Goal: Task Accomplishment & Management: Manage account settings

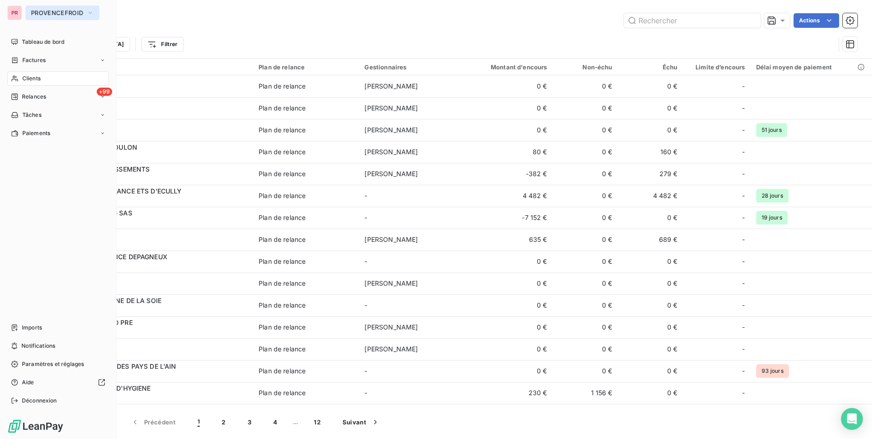
click at [34, 20] on div "PR PROVENCEFROID Tableau de bord Factures Clients +99 Relances Tâches Paiements…" at bounding box center [58, 219] width 117 height 439
click at [41, 12] on span "PROVENCEFROID" at bounding box center [57, 12] width 52 height 7
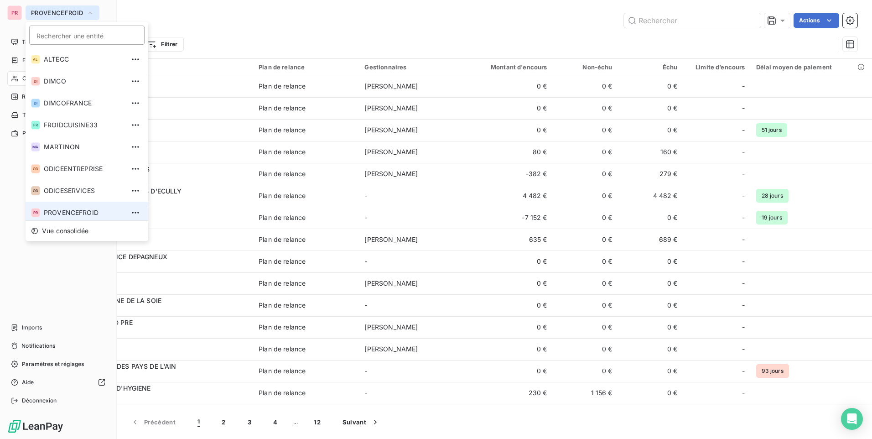
scroll to position [3, 0]
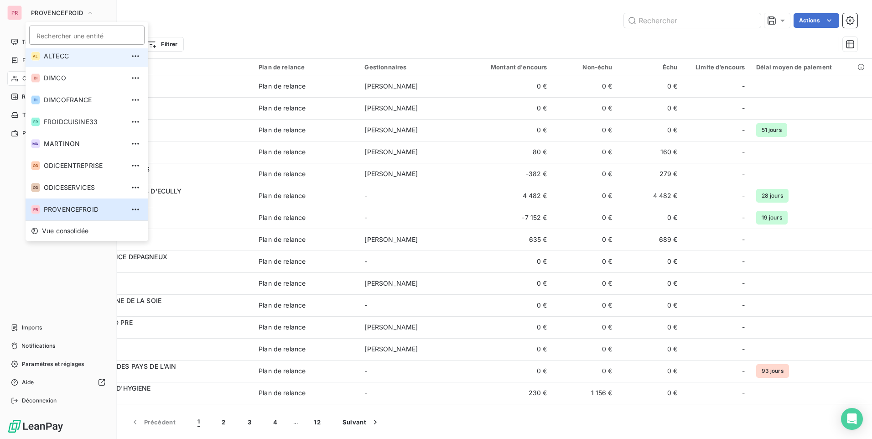
click at [68, 58] on span "ALTECC" at bounding box center [84, 56] width 81 height 9
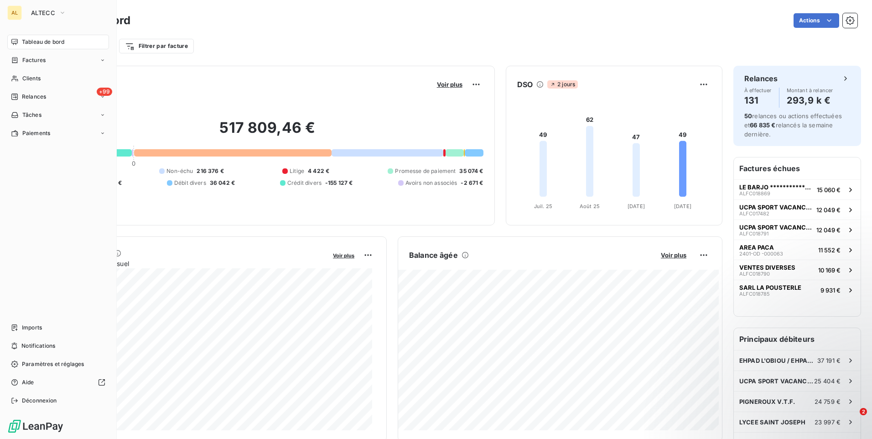
drag, startPoint x: 34, startPoint y: 285, endPoint x: 38, endPoint y: 269, distance: 17.0
click at [34, 285] on div "Tableau de bord Factures Clients +99 Relances Tâches Paiements Imports Notifica…" at bounding box center [58, 221] width 102 height 373
click at [62, 77] on div "Clients" at bounding box center [58, 78] width 102 height 15
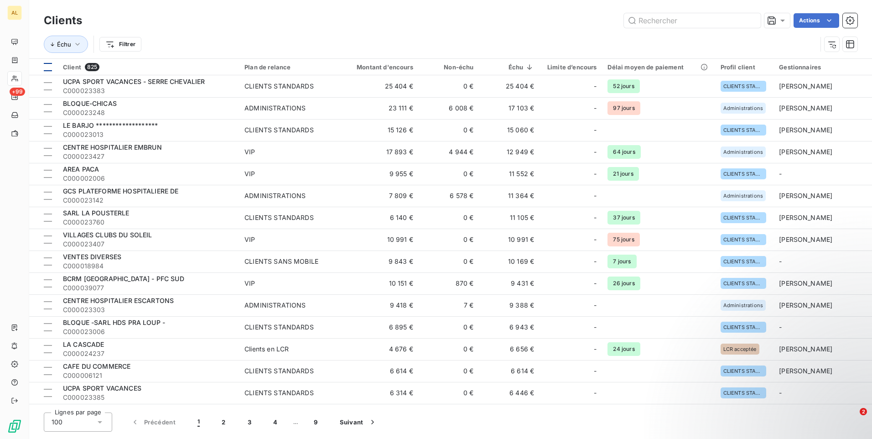
click at [51, 68] on div at bounding box center [48, 67] width 8 height 8
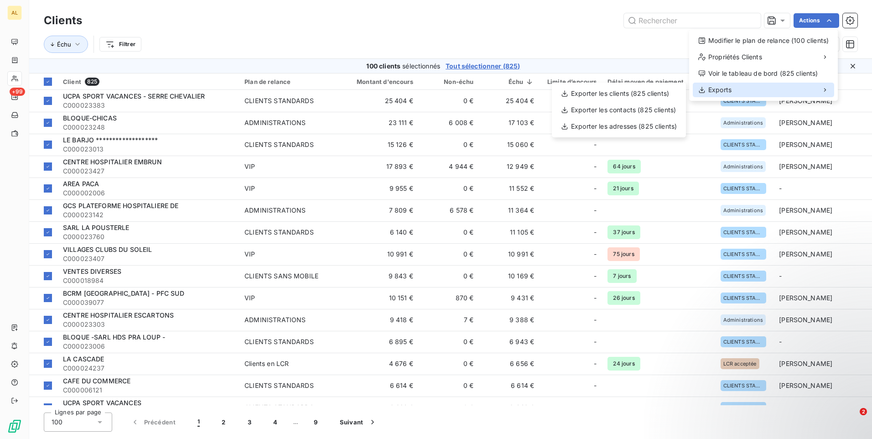
click at [778, 94] on div "Exports" at bounding box center [763, 90] width 141 height 15
click at [661, 93] on div "Exporter les clients (825 clients)" at bounding box center [619, 93] width 127 height 15
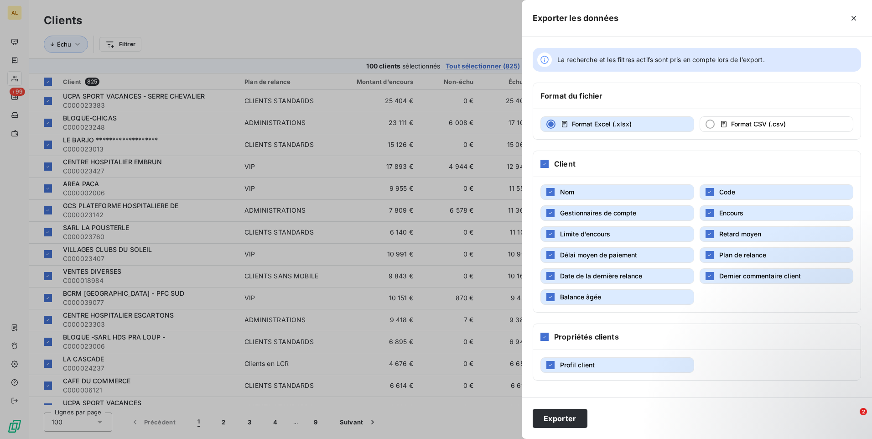
click at [436, 18] on div at bounding box center [436, 219] width 872 height 439
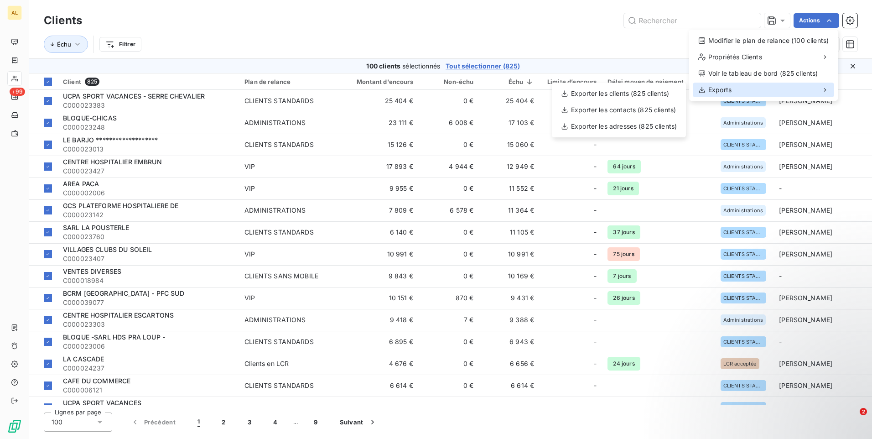
click at [780, 83] on div "Exports" at bounding box center [763, 90] width 141 height 15
click at [654, 96] on div "Exporter les clients (825 clients)" at bounding box center [619, 93] width 127 height 15
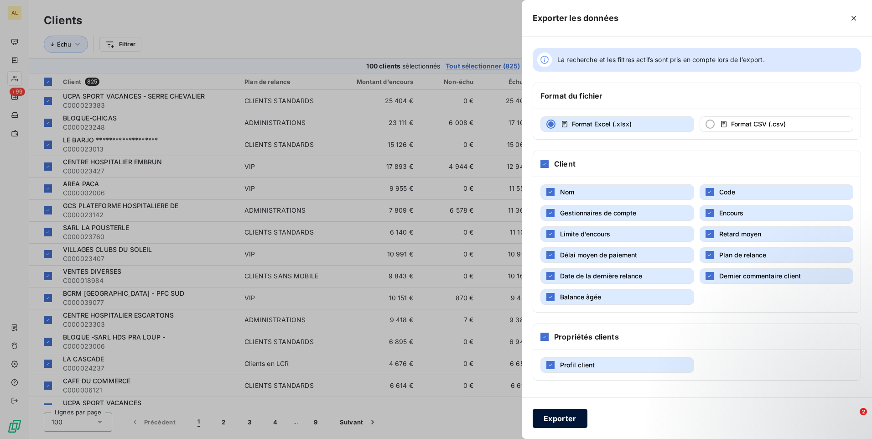
click at [552, 417] on button "Exporter" at bounding box center [560, 418] width 55 height 19
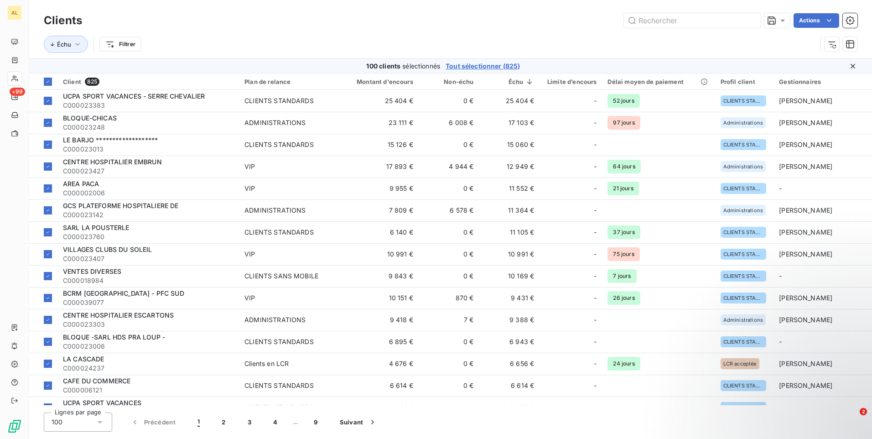
click at [412, 22] on div "Actions" at bounding box center [475, 20] width 764 height 15
click at [723, 21] on input "text" at bounding box center [692, 20] width 137 height 15
paste input "C000037772"
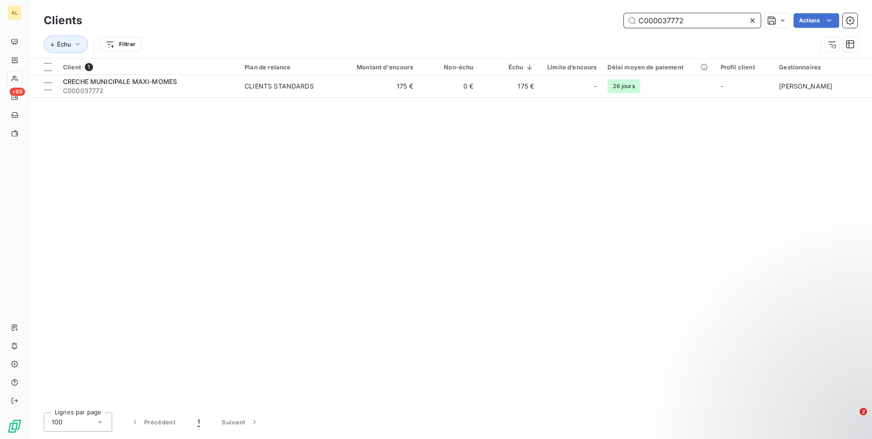
type input "C000037772"
click at [160, 187] on div "Client 1 Plan de relance Montant d'encours Non-échu Échu Limite d’encours Délai…" at bounding box center [450, 232] width 843 height 346
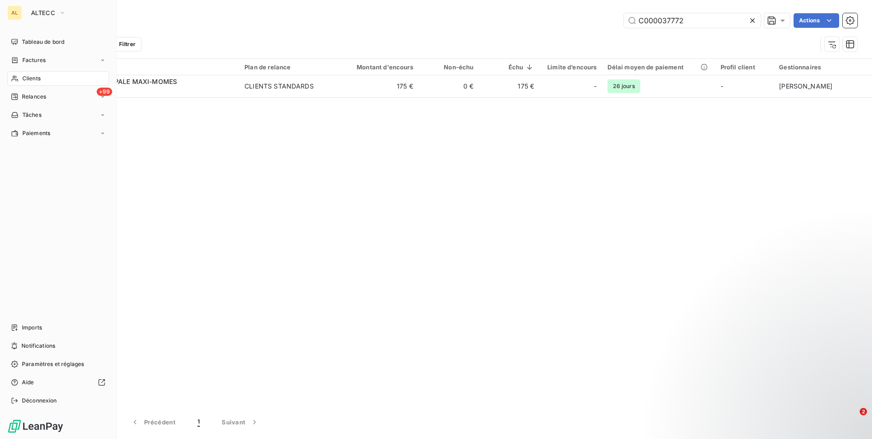
click at [31, 79] on span "Clients" at bounding box center [31, 78] width 18 height 8
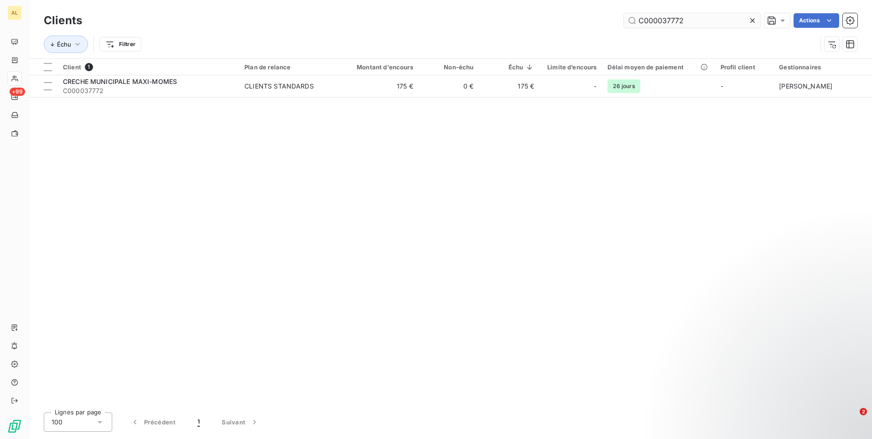
click at [755, 17] on icon at bounding box center [752, 20] width 9 height 9
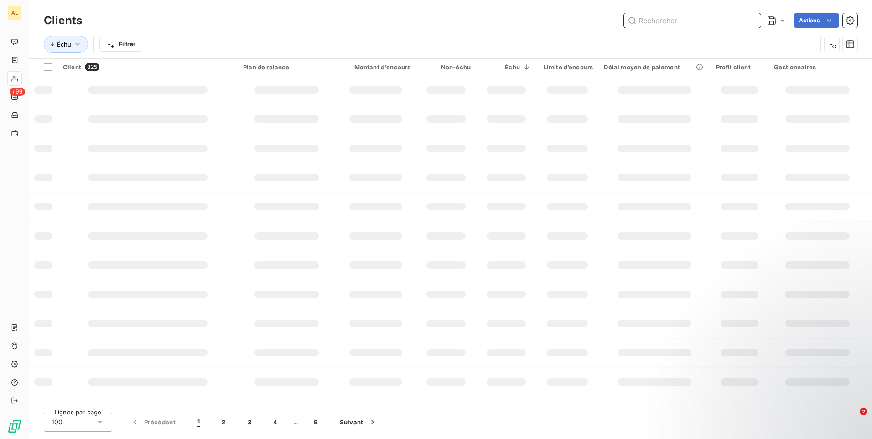
click at [729, 20] on input "text" at bounding box center [692, 20] width 137 height 15
paste input "C000049638"
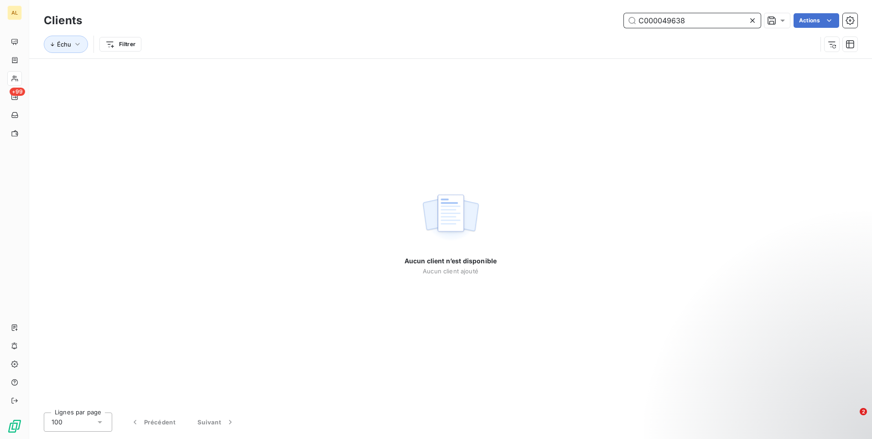
type input "C000049638"
drag, startPoint x: 752, startPoint y: 20, endPoint x: 742, endPoint y: 28, distance: 13.3
click at [752, 20] on icon at bounding box center [752, 20] width 9 height 9
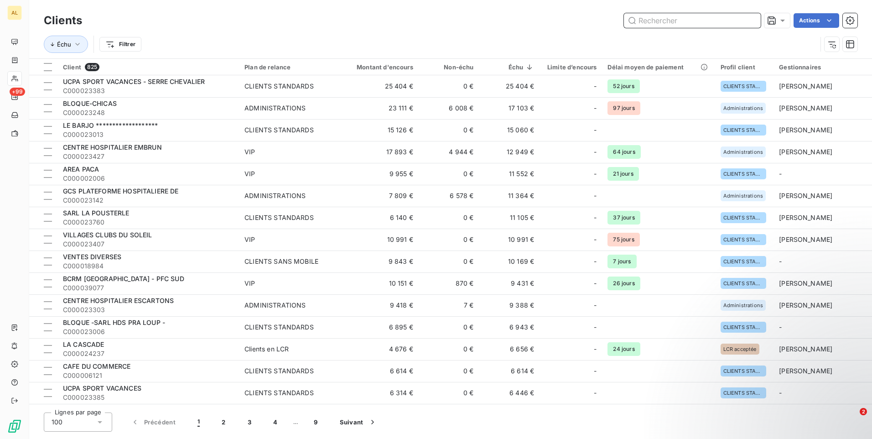
click at [644, 22] on input "text" at bounding box center [692, 20] width 137 height 15
paste input "C000021228"
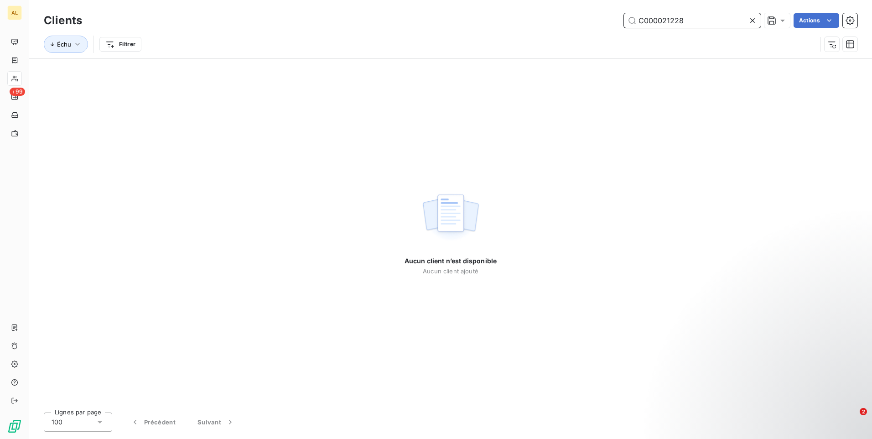
type input "C000021228"
drag, startPoint x: 751, startPoint y: 18, endPoint x: 739, endPoint y: 19, distance: 11.9
click at [751, 18] on icon at bounding box center [752, 20] width 9 height 9
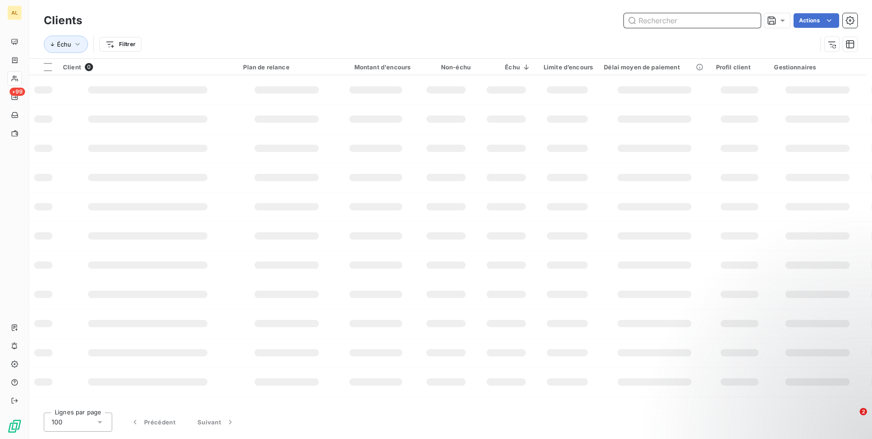
click at [718, 18] on input "text" at bounding box center [692, 20] width 137 height 15
paste input "C000023872"
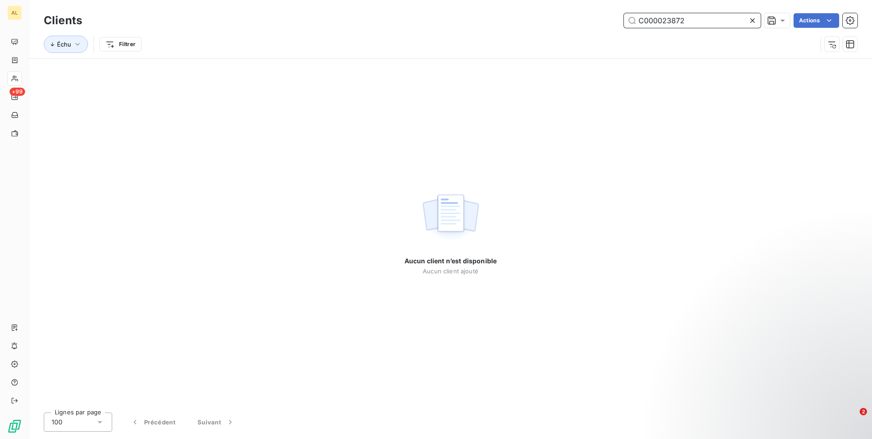
click at [711, 19] on input "C000023872" at bounding box center [692, 20] width 137 height 15
paste input "43456"
click at [698, 22] on input "C000043456" at bounding box center [692, 20] width 137 height 15
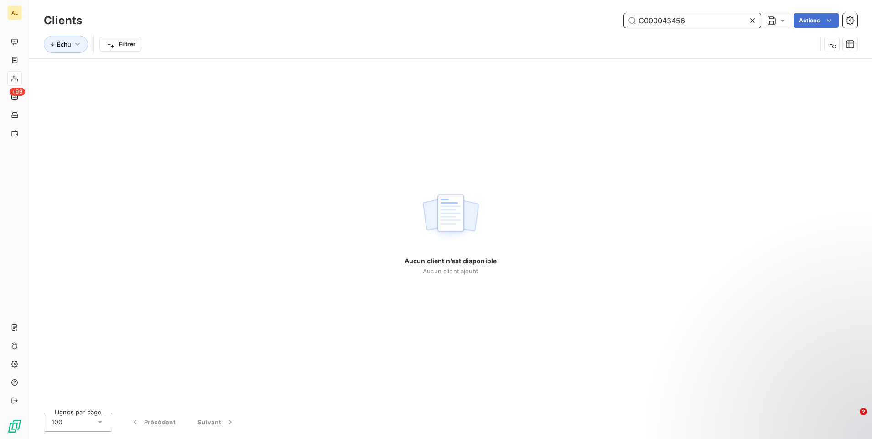
paste input "4224"
click at [714, 19] on input "C000044224" at bounding box center [692, 20] width 137 height 15
paste input "6865"
click at [691, 21] on input "C000046865" at bounding box center [692, 20] width 137 height 15
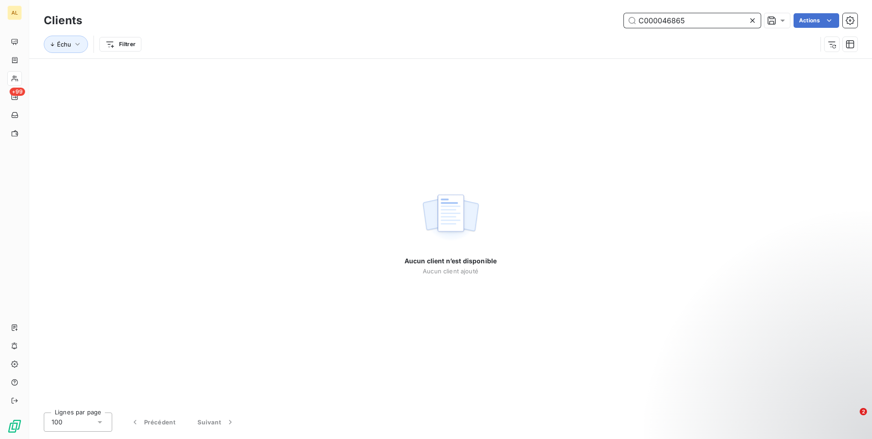
click at [691, 21] on input "C000046865" at bounding box center [692, 20] width 137 height 15
paste input "8080"
click at [706, 13] on div "Clients C000048080 Actions" at bounding box center [451, 20] width 814 height 19
drag, startPoint x: 706, startPoint y: 13, endPoint x: 701, endPoint y: 19, distance: 8.1
click at [704, 15] on div "Clients C000048080 Actions" at bounding box center [451, 20] width 814 height 19
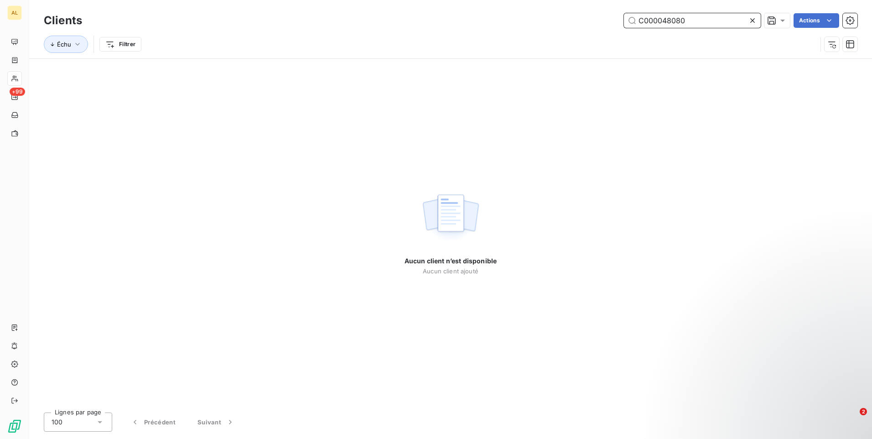
click at [701, 19] on input "C000048080" at bounding box center [692, 20] width 137 height 15
click at [701, 18] on input "C000048080" at bounding box center [692, 20] width 137 height 15
paste input "598"
click at [699, 21] on input "C000048598" at bounding box center [692, 20] width 137 height 15
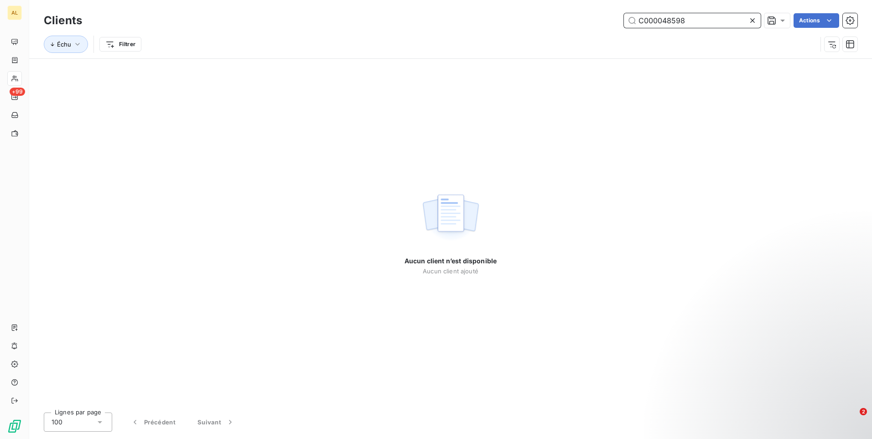
paste input "9174"
click at [697, 21] on input "C000049174" at bounding box center [692, 20] width 137 height 15
click at [700, 20] on input "C000049174" at bounding box center [692, 20] width 137 height 15
paste input "558"
click at [710, 16] on input "C000049558" at bounding box center [692, 20] width 137 height 15
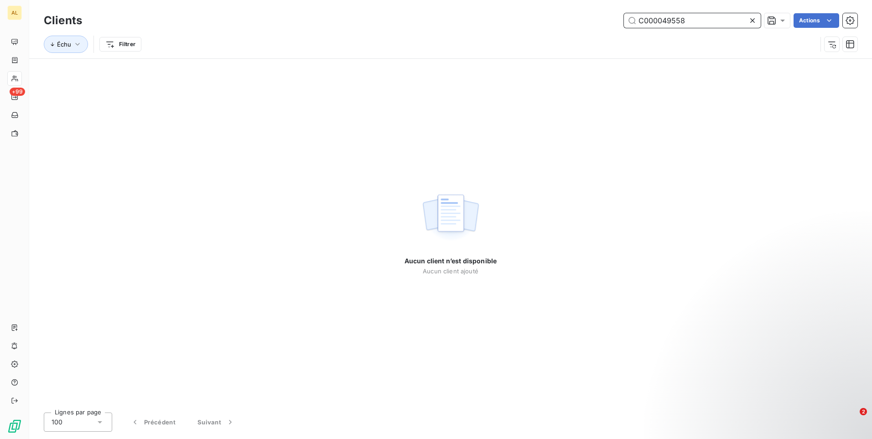
click at [710, 16] on input "C000049558" at bounding box center [692, 20] width 137 height 15
paste input "94"
type input "C000049594"
drag, startPoint x: 753, startPoint y: 20, endPoint x: 737, endPoint y: 24, distance: 16.8
click at [751, 21] on icon at bounding box center [752, 20] width 9 height 9
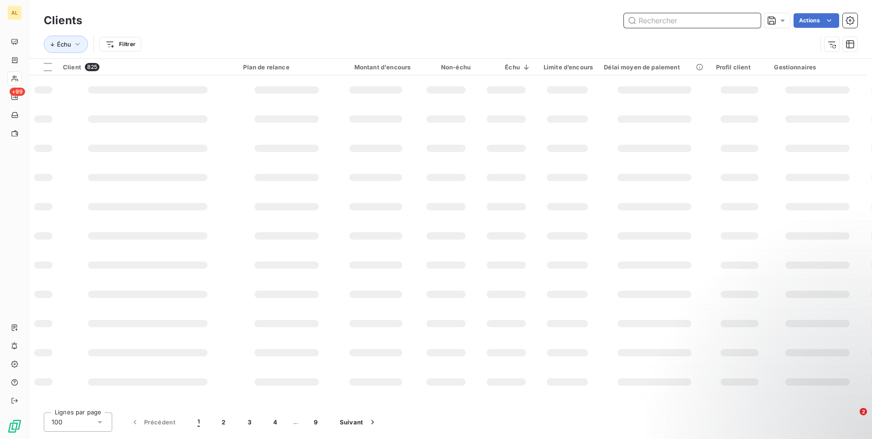
click at [664, 21] on input "text" at bounding box center [692, 20] width 137 height 15
paste input "C000049638"
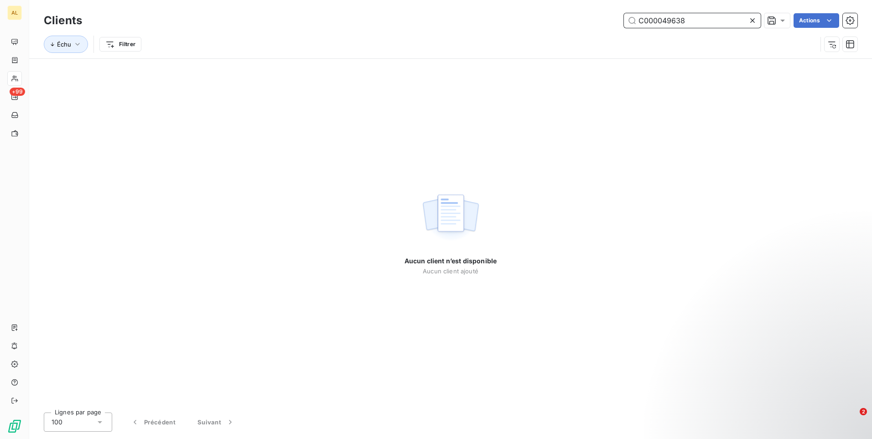
click at [739, 21] on input "C000049638" at bounding box center [692, 20] width 137 height 15
paste input "717"
click at [731, 16] on input "C000049717" at bounding box center [692, 20] width 137 height 15
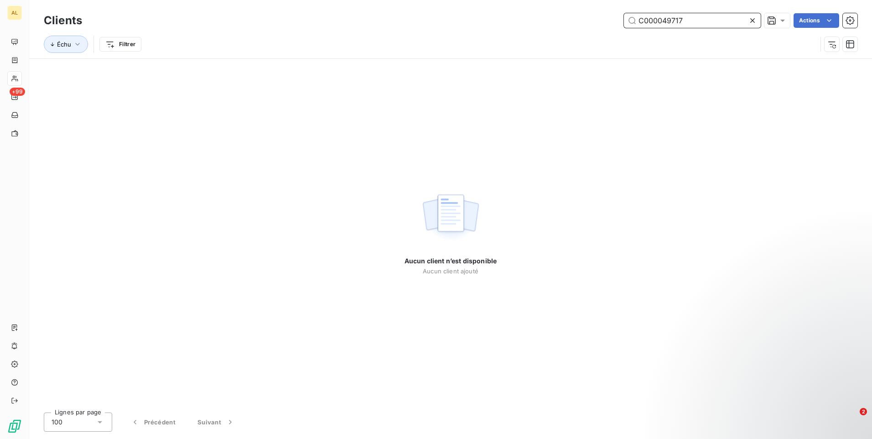
paste input "34"
click at [709, 18] on input "C000049734" at bounding box center [692, 20] width 137 height 15
paste input "50141"
click at [720, 21] on input "C000050141" at bounding box center [692, 20] width 137 height 15
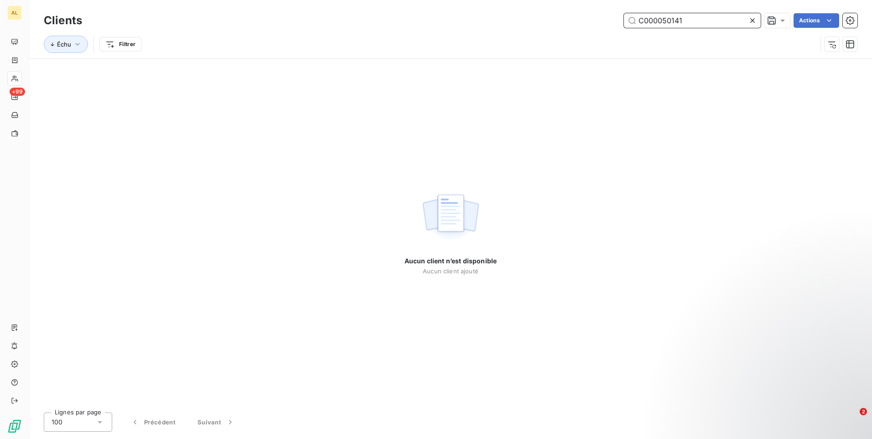
click at [720, 21] on input "C000050141" at bounding box center [692, 20] width 137 height 15
paste input "338"
type input "C000050338"
drag, startPoint x: 409, startPoint y: 43, endPoint x: 384, endPoint y: 64, distance: 32.1
click at [409, 44] on div "Échu Filtrer" at bounding box center [430, 44] width 773 height 17
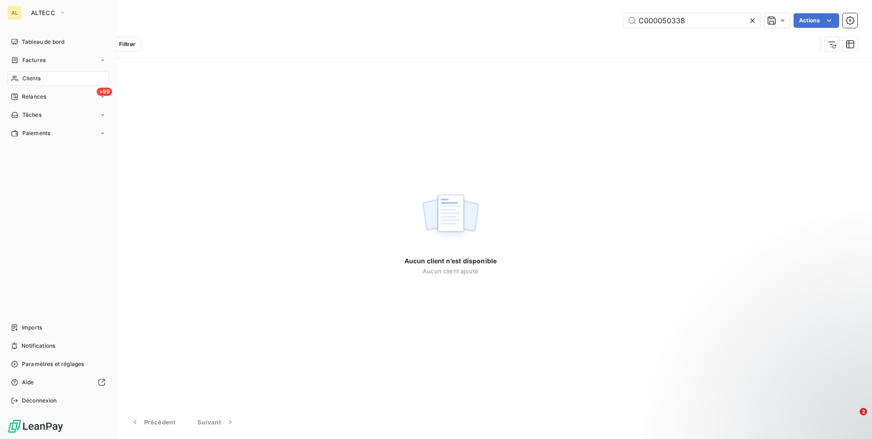
click at [18, 10] on div "AL" at bounding box center [14, 12] width 15 height 15
click at [58, 15] on button "ALTECC" at bounding box center [49, 12] width 46 height 15
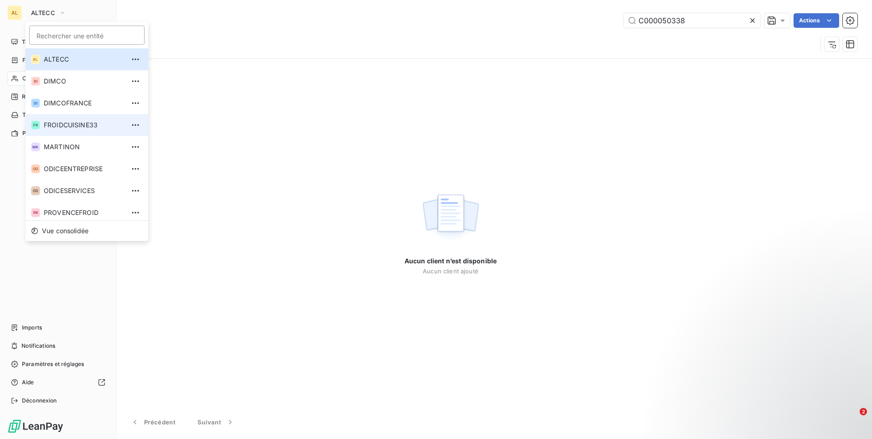
click at [55, 131] on li "FR FROIDCUISINE33" at bounding box center [87, 125] width 123 height 22
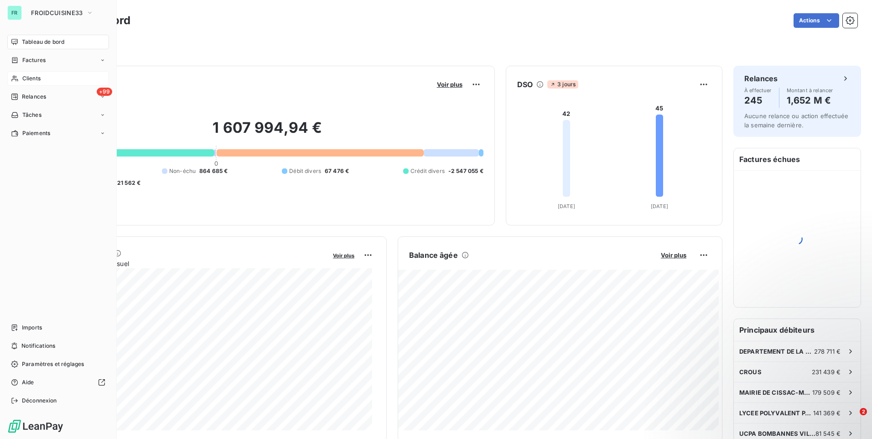
click at [16, 79] on icon at bounding box center [15, 78] width 8 height 7
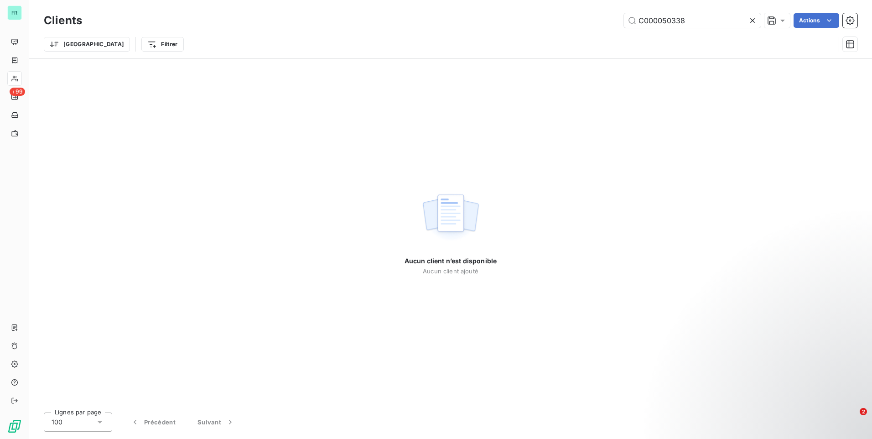
click at [754, 21] on icon at bounding box center [752, 20] width 9 height 9
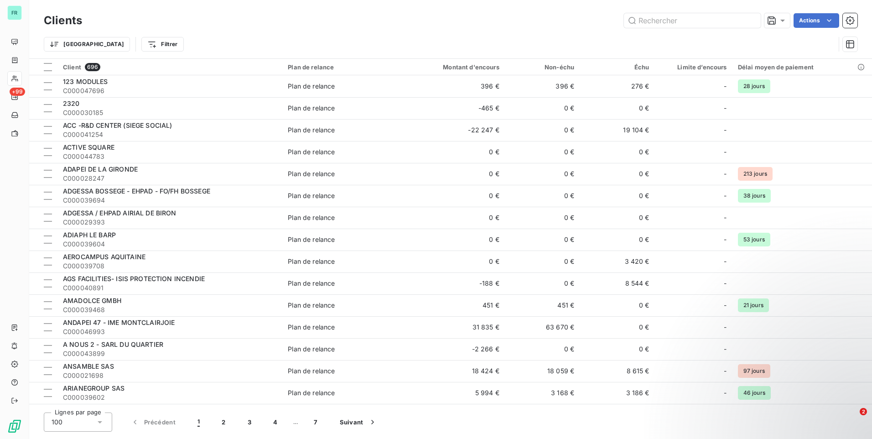
click at [585, 23] on div "Actions" at bounding box center [475, 20] width 764 height 15
click at [46, 67] on div at bounding box center [48, 67] width 8 height 8
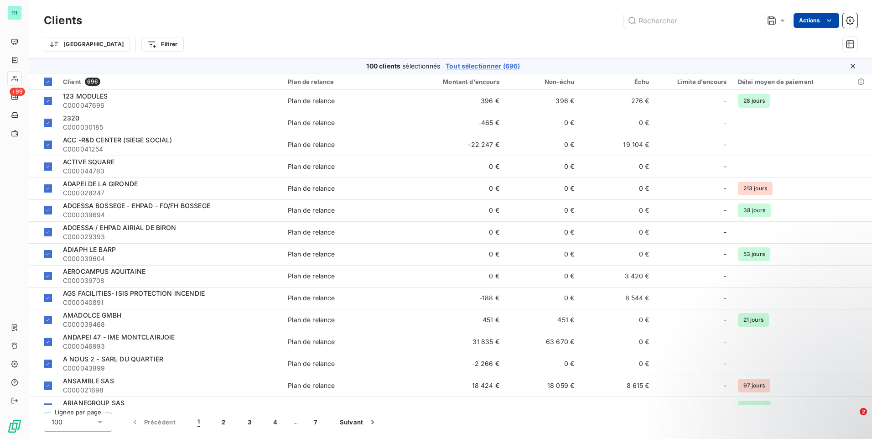
click at [826, 27] on html "FR +99 Clients Actions Trier Filtrer 100 clients sélectionnés Tout sélectionner…" at bounding box center [436, 219] width 872 height 439
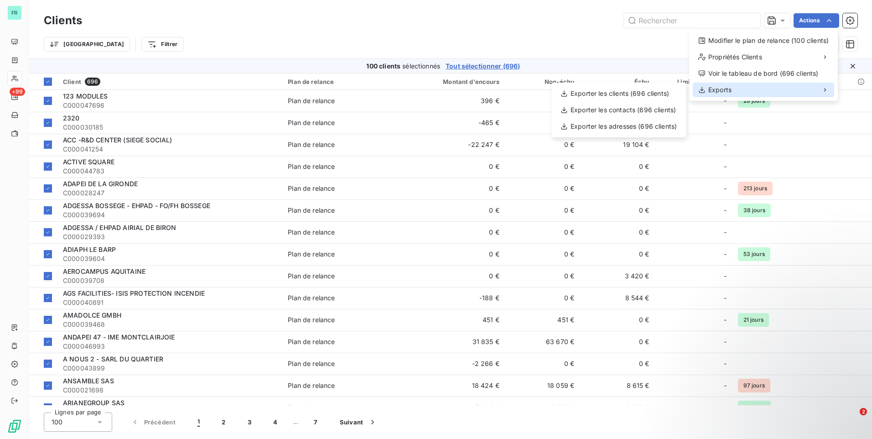
click at [744, 88] on div "Exports" at bounding box center [763, 90] width 141 height 15
click at [602, 95] on div "Exporter les clients (696 clients)" at bounding box center [618, 93] width 127 height 15
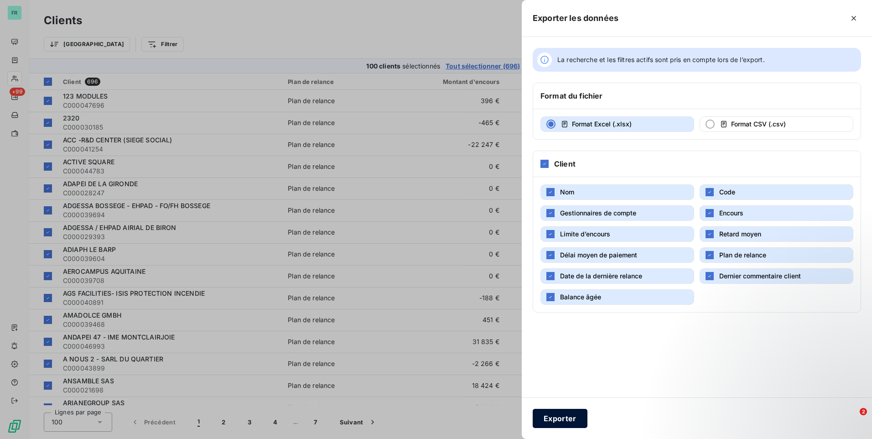
click at [564, 416] on button "Exporter" at bounding box center [560, 418] width 55 height 19
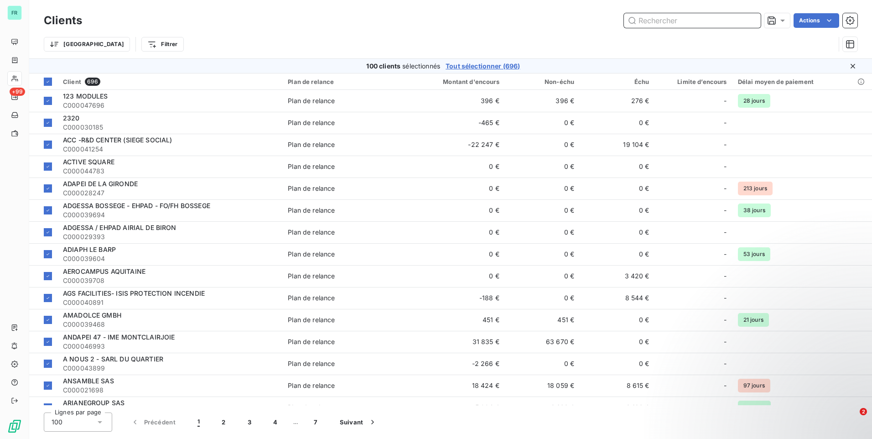
click at [696, 21] on input "text" at bounding box center [692, 20] width 137 height 15
paste input "SARL PIZZAS ACP"
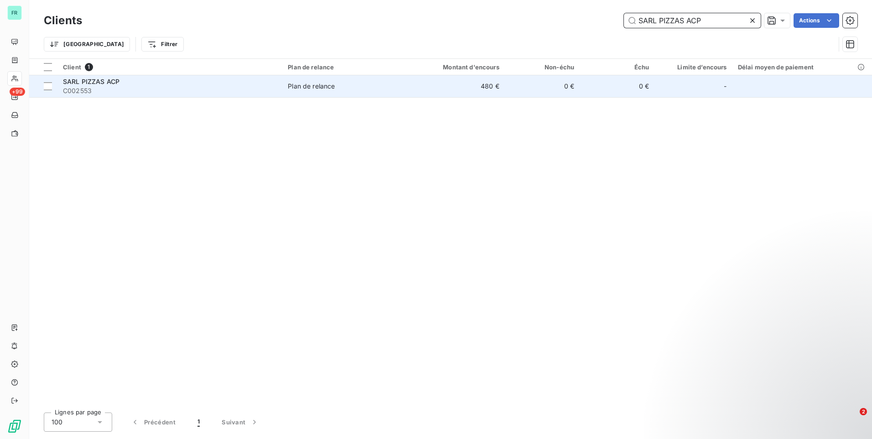
type input "SARL PIZZAS ACP"
click at [111, 83] on span "SARL PIZZAS ACP" at bounding box center [91, 82] width 57 height 8
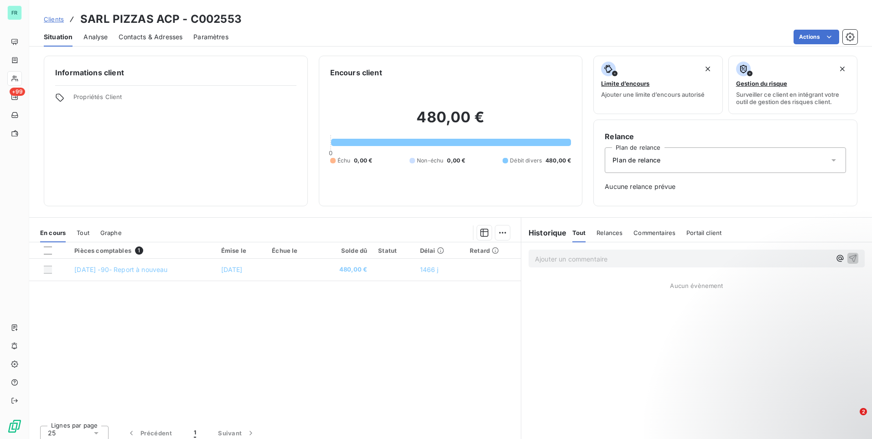
click at [278, 360] on div "Pièces comptables 1 Émise le Échue le Solde dû Statut Délai Retard [DATE] -90- …" at bounding box center [275, 330] width 492 height 176
drag, startPoint x: 236, startPoint y: 408, endPoint x: 234, endPoint y: 369, distance: 39.3
click at [236, 394] on div "Pièces comptables 1 Émise le Échue le Solde dû Statut Délai Retard [DATE] -90- …" at bounding box center [275, 330] width 492 height 176
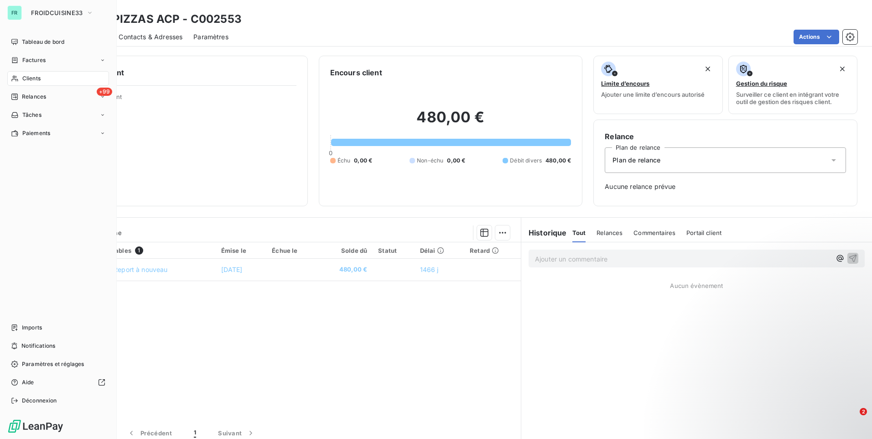
click at [19, 13] on div "FR" at bounding box center [14, 12] width 15 height 15
click at [52, 12] on span "FROIDCUISINE33" at bounding box center [57, 12] width 52 height 7
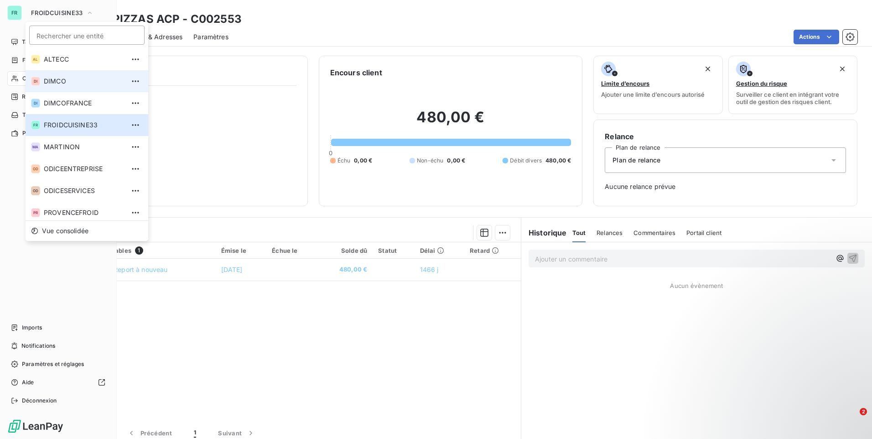
click at [53, 87] on li "DI DIMCO" at bounding box center [87, 81] width 123 height 22
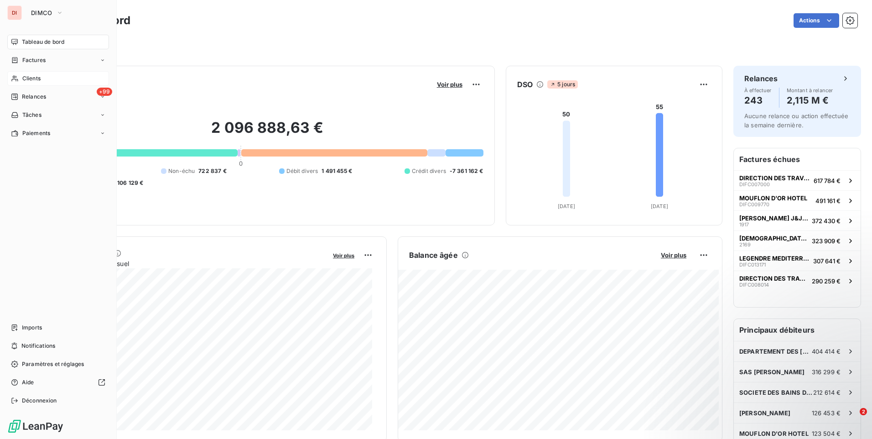
click at [61, 78] on div "Clients" at bounding box center [58, 78] width 102 height 15
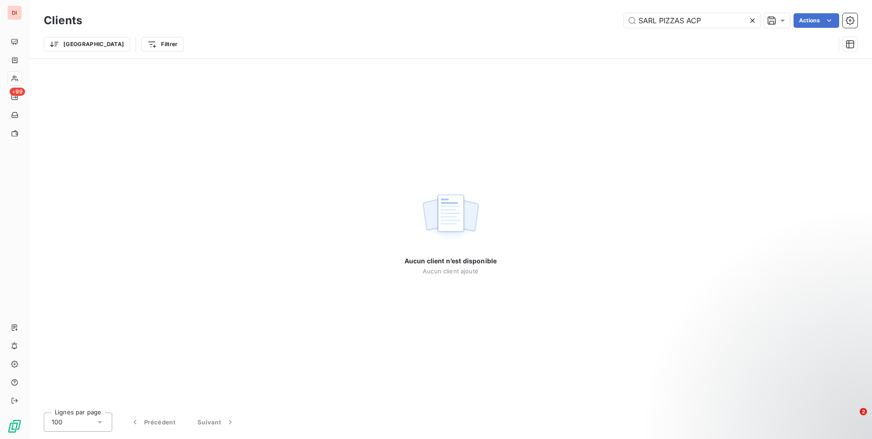
click at [753, 17] on icon at bounding box center [752, 20] width 9 height 9
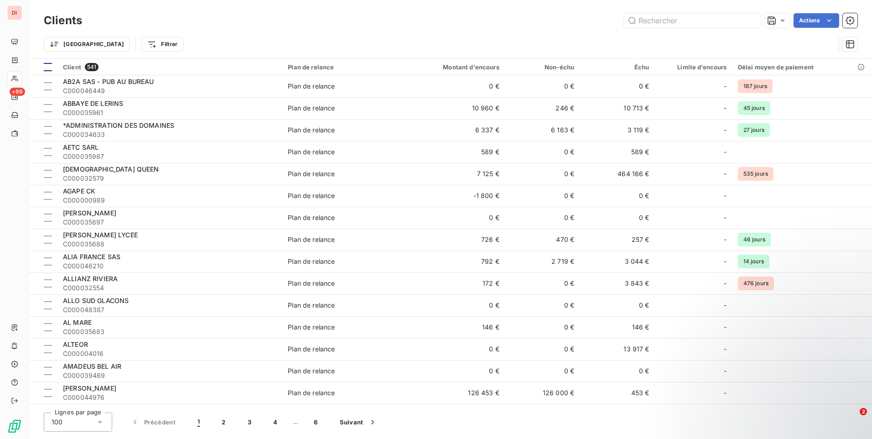
click at [44, 68] on div at bounding box center [48, 67] width 8 height 8
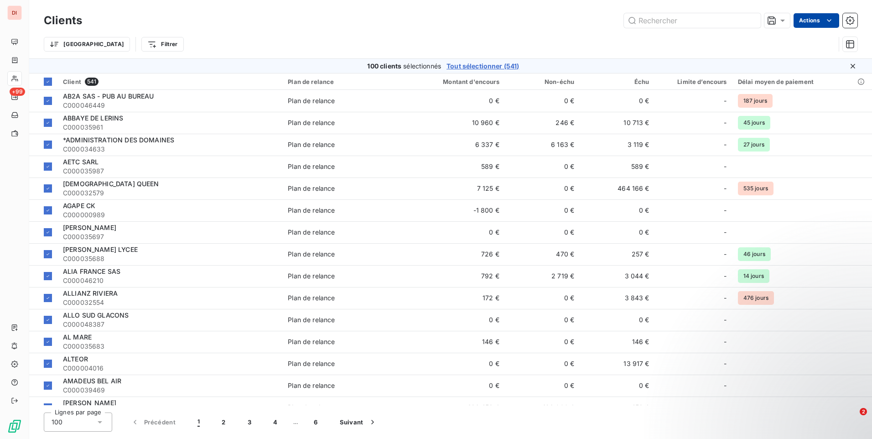
click at [818, 21] on html "DI +99 Clients Actions Trier Filtrer 100 clients sélectionnés Tout sélectionner…" at bounding box center [436, 219] width 872 height 439
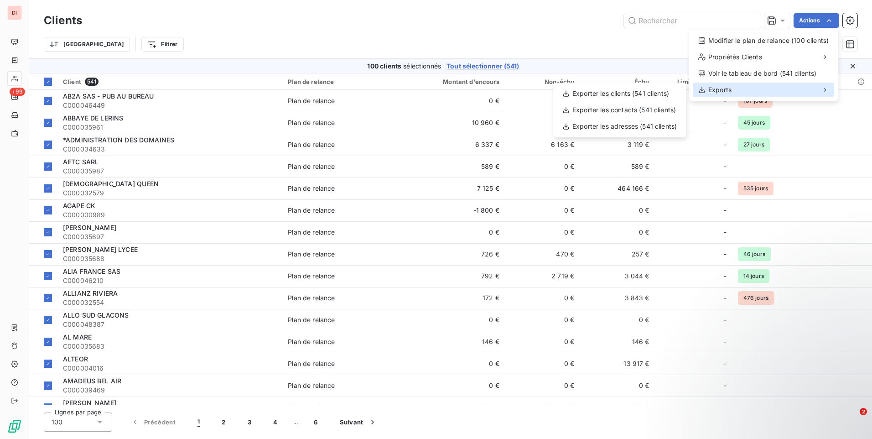
click at [765, 88] on div "Exports" at bounding box center [763, 90] width 141 height 15
click at [623, 94] on div "Exporter les clients (541 clients)" at bounding box center [619, 93] width 125 height 15
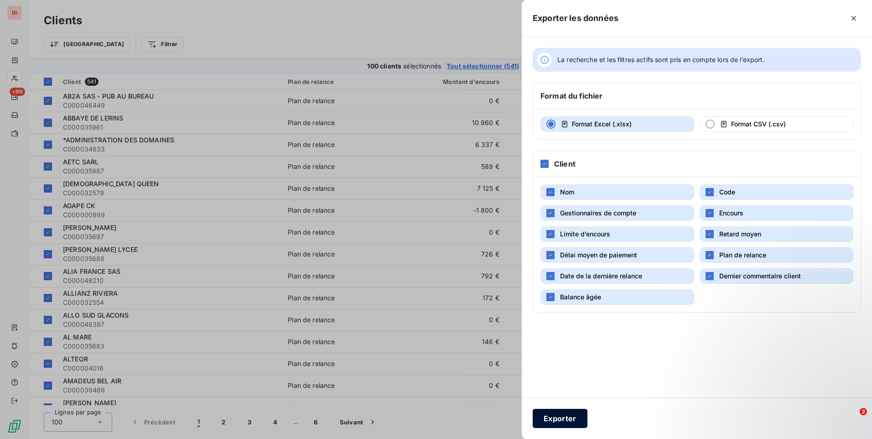
click at [544, 421] on button "Exporter" at bounding box center [560, 418] width 55 height 19
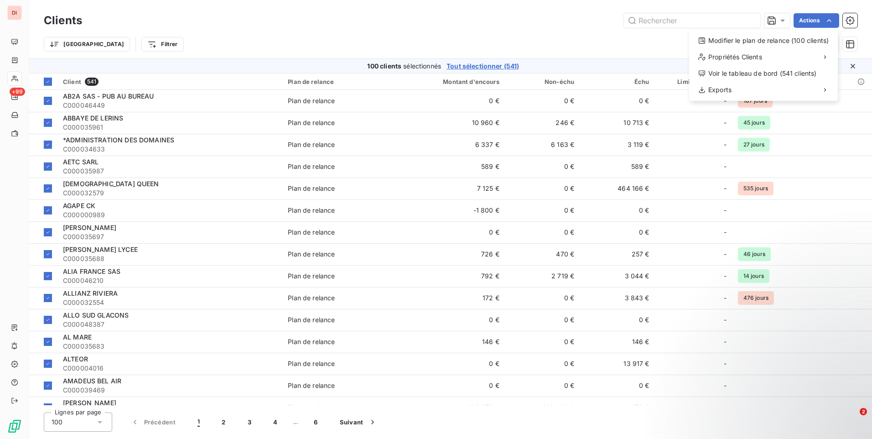
click at [563, 37] on html "DI +99 Clients Actions Modifier le plan de relance (100 clients) Propriétés Cli…" at bounding box center [436, 219] width 872 height 439
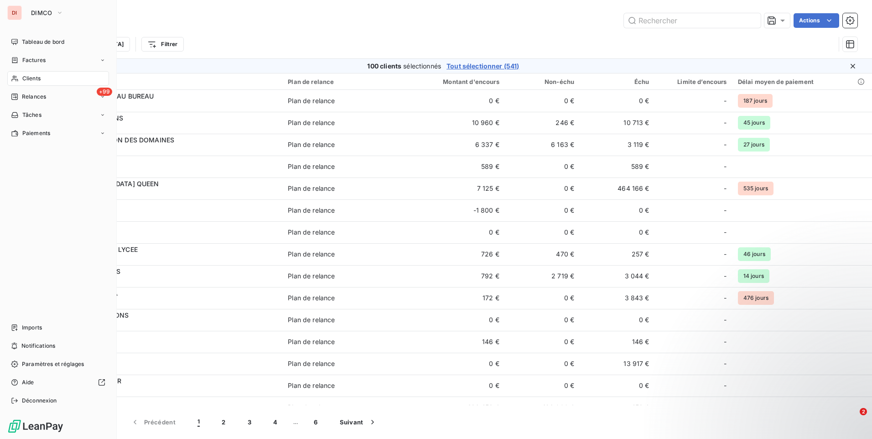
click at [11, 8] on div "DI" at bounding box center [14, 12] width 15 height 15
click at [31, 16] on button "DIMCO" at bounding box center [47, 12] width 43 height 15
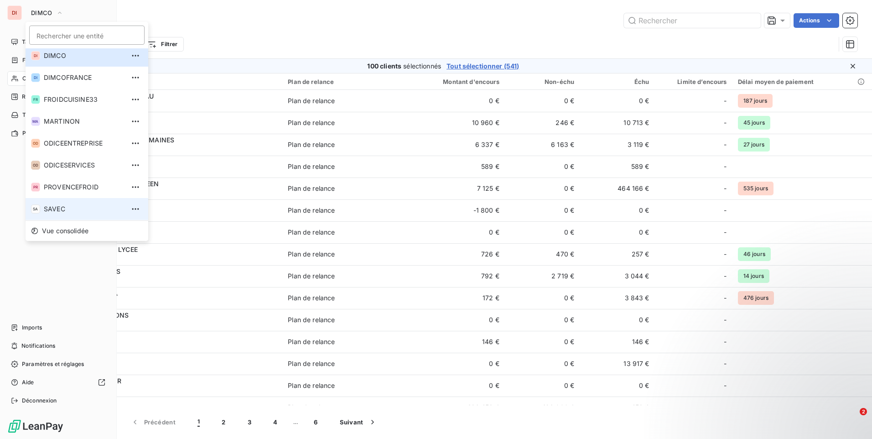
scroll to position [46, 0]
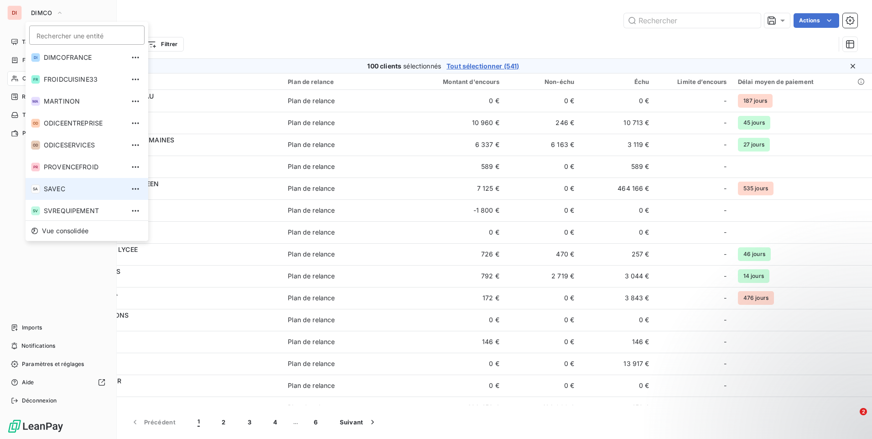
click at [73, 191] on span "SAVEC" at bounding box center [84, 188] width 81 height 9
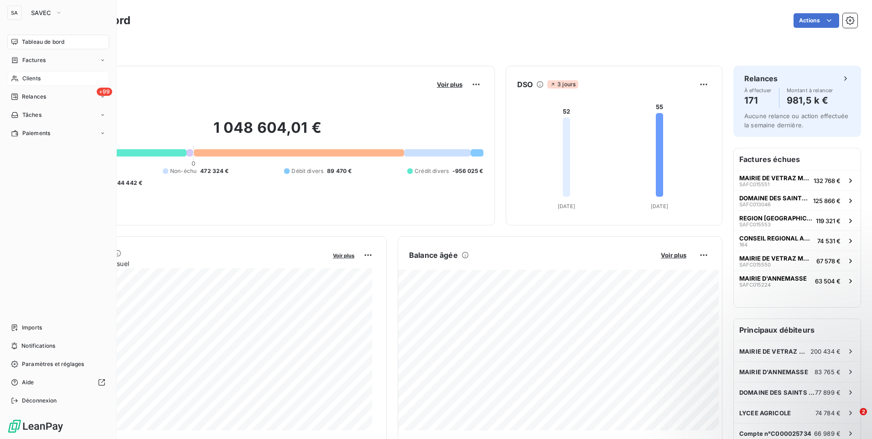
click at [31, 78] on span "Clients" at bounding box center [31, 78] width 18 height 8
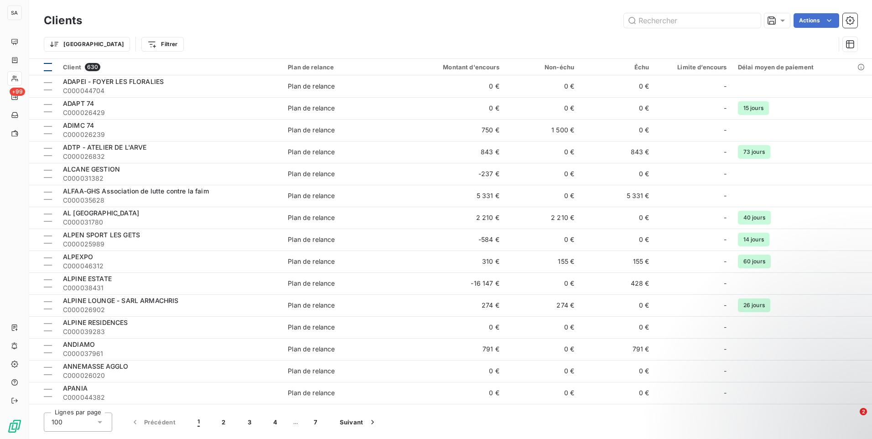
click at [45, 64] on div at bounding box center [48, 67] width 8 height 8
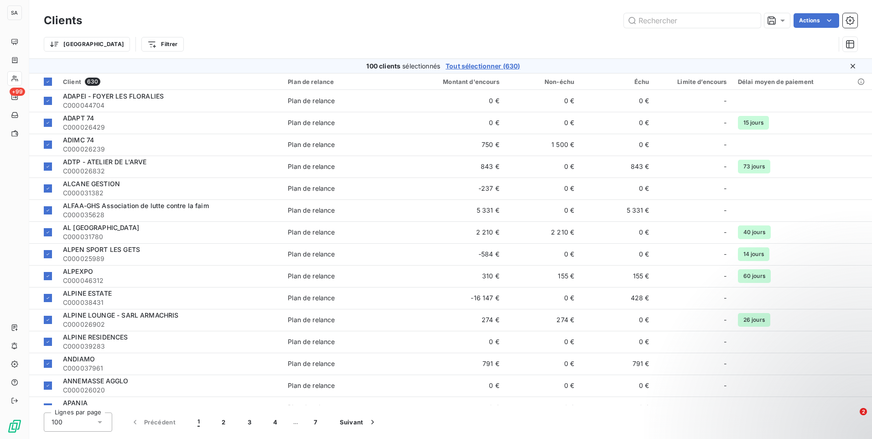
click at [553, 26] on div "Actions" at bounding box center [475, 20] width 764 height 15
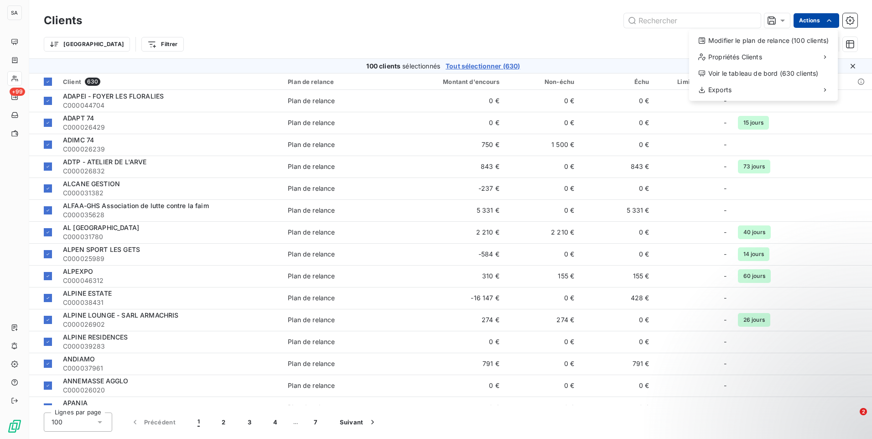
click at [807, 21] on html "SA +99 Clients Actions Modifier le plan de relance (100 clients) Propriétés Cli…" at bounding box center [436, 219] width 872 height 439
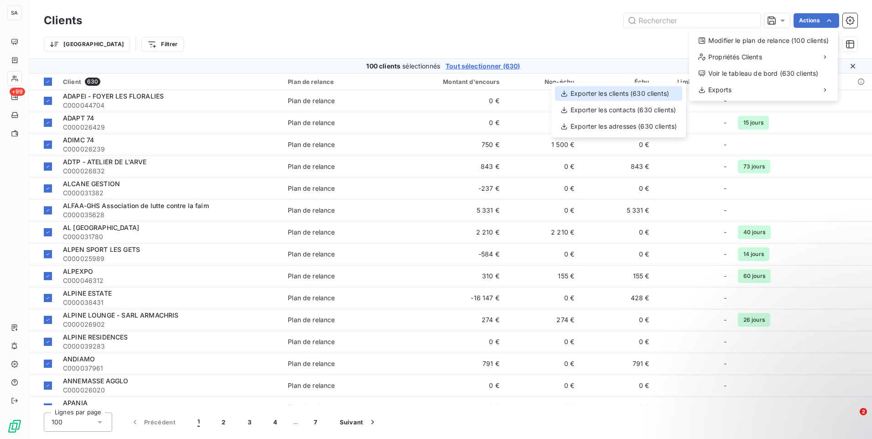
click at [628, 94] on div "Exporter les clients (630 clients)" at bounding box center [618, 93] width 127 height 15
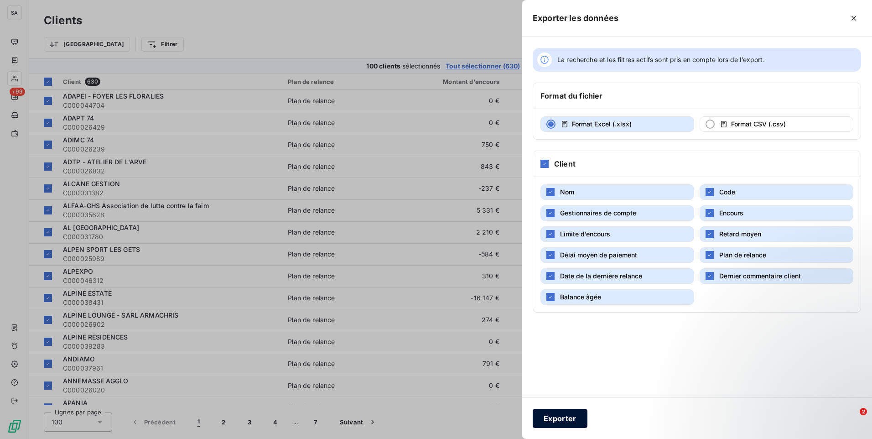
click at [571, 414] on button "Exporter" at bounding box center [560, 418] width 55 height 19
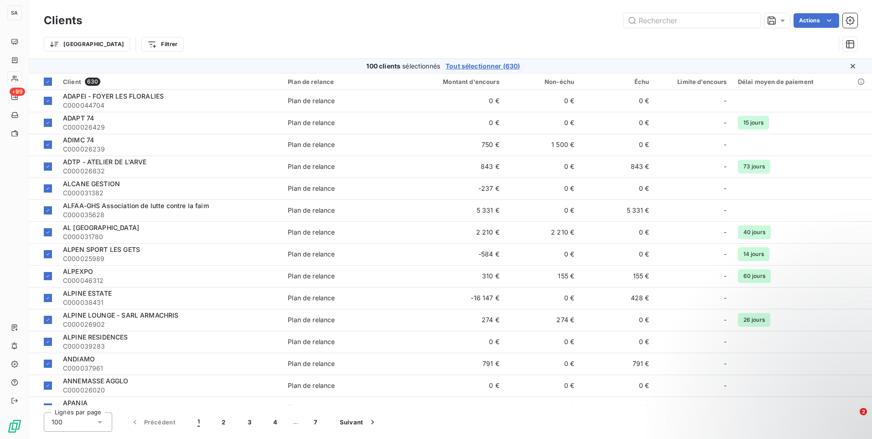
click at [440, 35] on div "Trier Filtrer" at bounding box center [451, 44] width 814 height 28
drag, startPoint x: 525, startPoint y: 11, endPoint x: 502, endPoint y: 6, distance: 24.3
click at [518, 10] on div "Clients Actions Trier Filtrer" at bounding box center [450, 29] width 843 height 58
click at [671, 16] on input "text" at bounding box center [692, 20] width 137 height 15
paste input "C000007297"
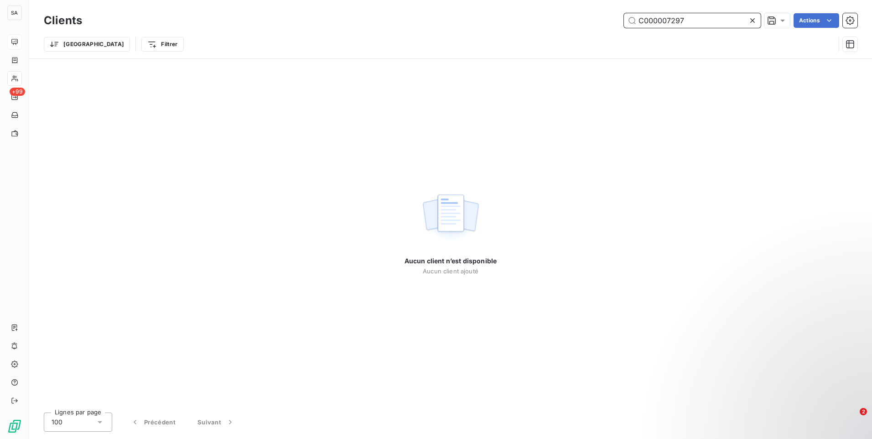
type input "C000007297"
drag, startPoint x: 752, startPoint y: 19, endPoint x: 724, endPoint y: 22, distance: 28.1
click at [751, 19] on icon at bounding box center [752, 20] width 9 height 9
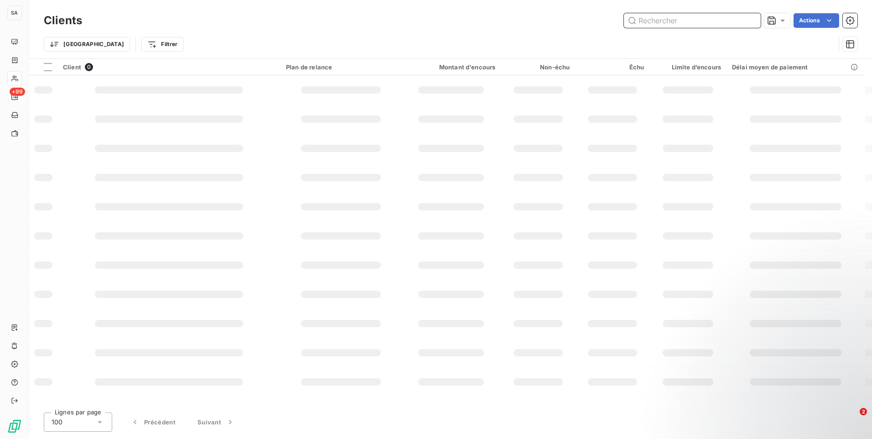
click at [697, 23] on input "text" at bounding box center [692, 20] width 137 height 15
paste input "C000037337"
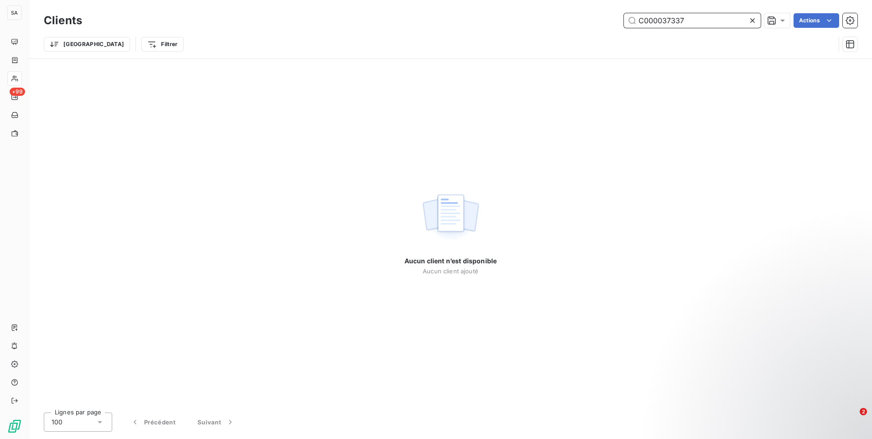
type input "C000037337"
drag, startPoint x: 753, startPoint y: 19, endPoint x: 711, endPoint y: 26, distance: 41.8
click at [748, 20] on icon at bounding box center [752, 20] width 9 height 9
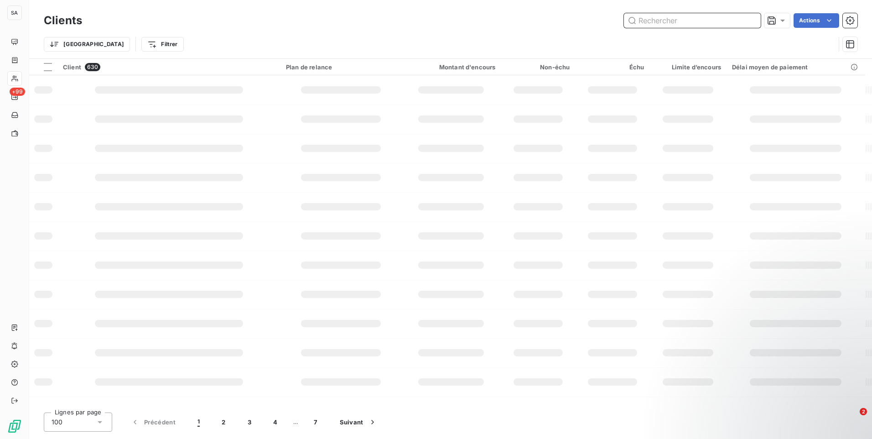
click at [677, 17] on input "text" at bounding box center [692, 20] width 137 height 15
paste input "C000043614"
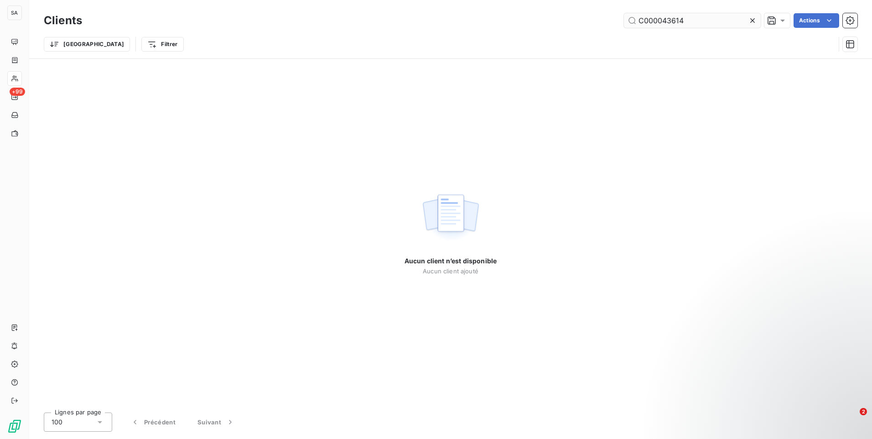
drag, startPoint x: 748, startPoint y: 18, endPoint x: 723, endPoint y: 21, distance: 25.3
click at [744, 20] on div "C000043614" at bounding box center [692, 20] width 137 height 15
click at [706, 23] on input "C000043614" at bounding box center [692, 20] width 137 height 15
paste input "C000044952"
type input "C000043614C000044952"
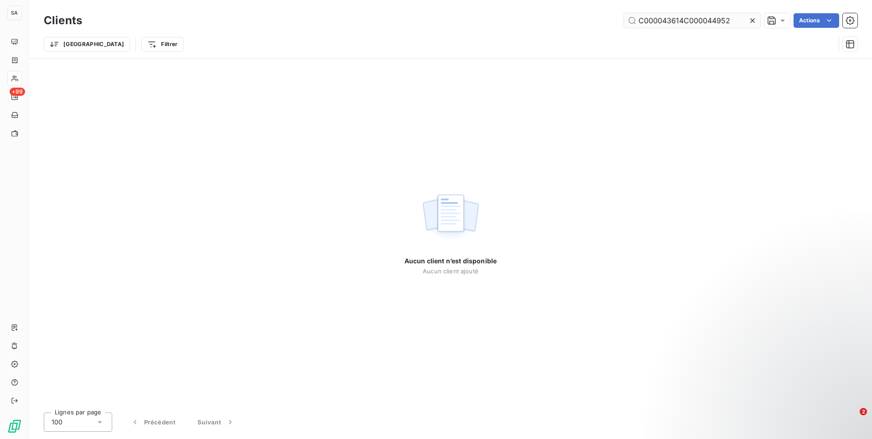
drag, startPoint x: 749, startPoint y: 19, endPoint x: 725, endPoint y: 19, distance: 23.7
click at [749, 19] on icon at bounding box center [752, 20] width 9 height 9
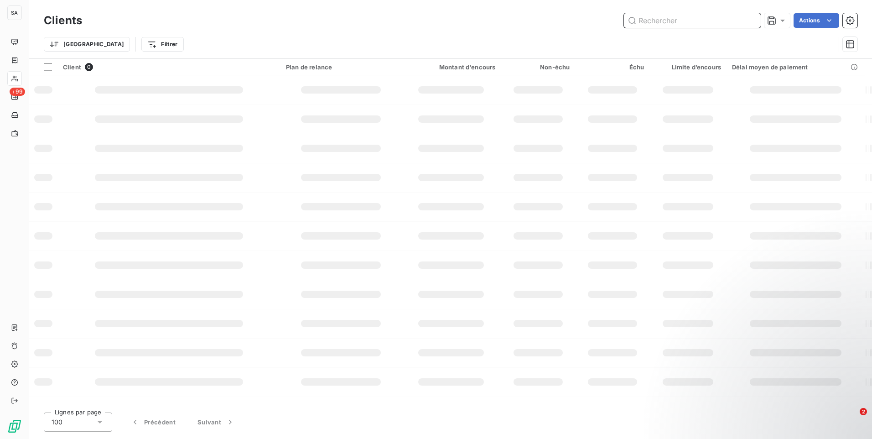
click at [704, 18] on input "text" at bounding box center [692, 20] width 137 height 15
paste input "C000044952"
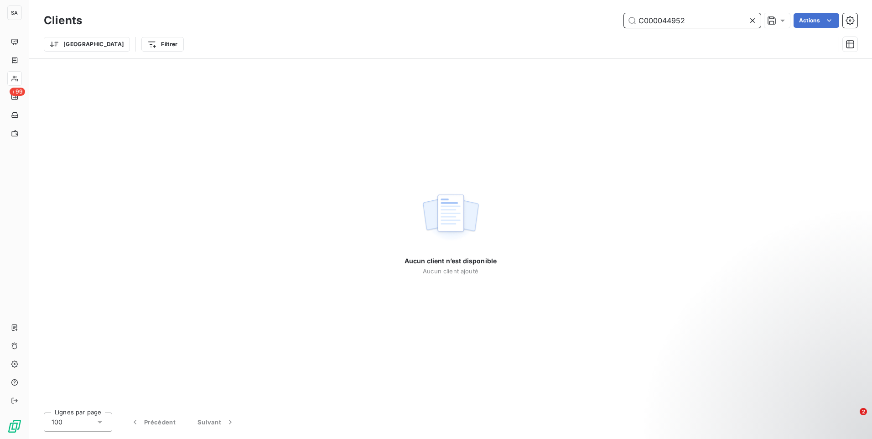
click at [731, 24] on input "C000044952" at bounding box center [692, 20] width 137 height 15
paste input "540"
click at [737, 16] on input "C000045402" at bounding box center [692, 20] width 137 height 15
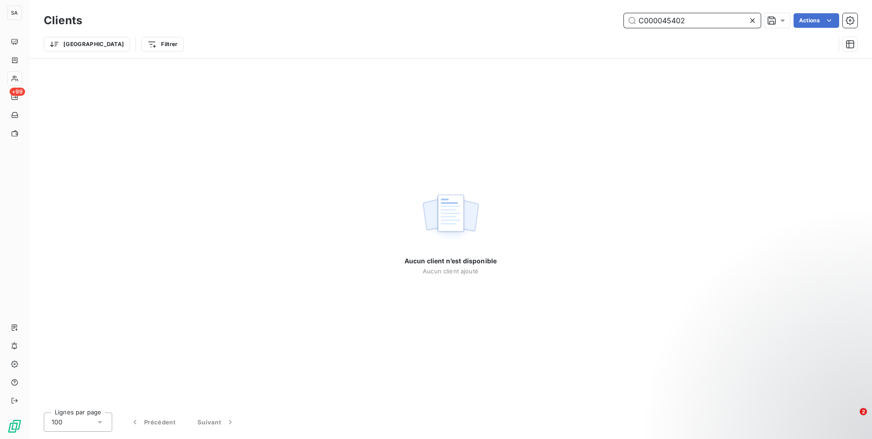
paste input "C000045558"
type input "C000045402C000045558"
drag, startPoint x: 753, startPoint y: 20, endPoint x: 714, endPoint y: 24, distance: 39.0
click at [752, 20] on icon at bounding box center [752, 20] width 5 height 5
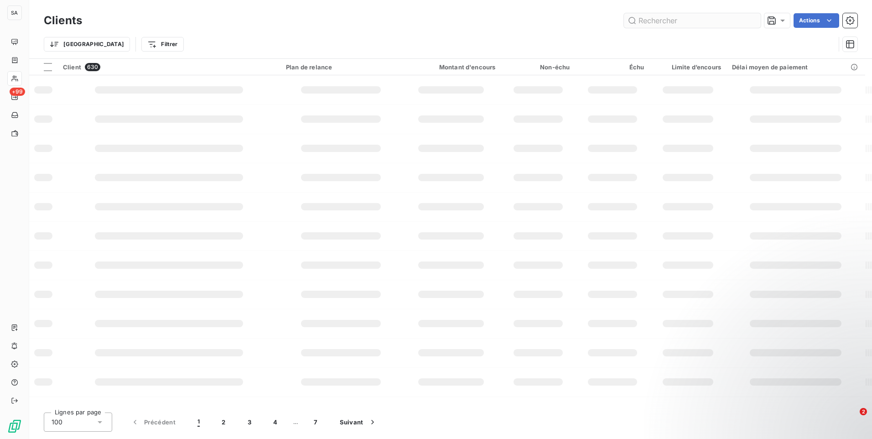
drag, startPoint x: 688, startPoint y: 29, endPoint x: 683, endPoint y: 22, distance: 8.5
click at [687, 29] on div "Clients Actions" at bounding box center [451, 20] width 814 height 19
click at [683, 22] on input "text" at bounding box center [692, 20] width 137 height 15
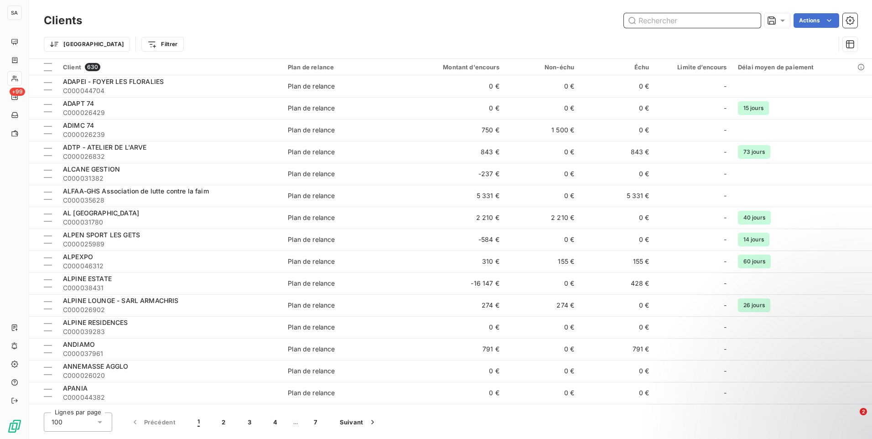
paste input "C000045558"
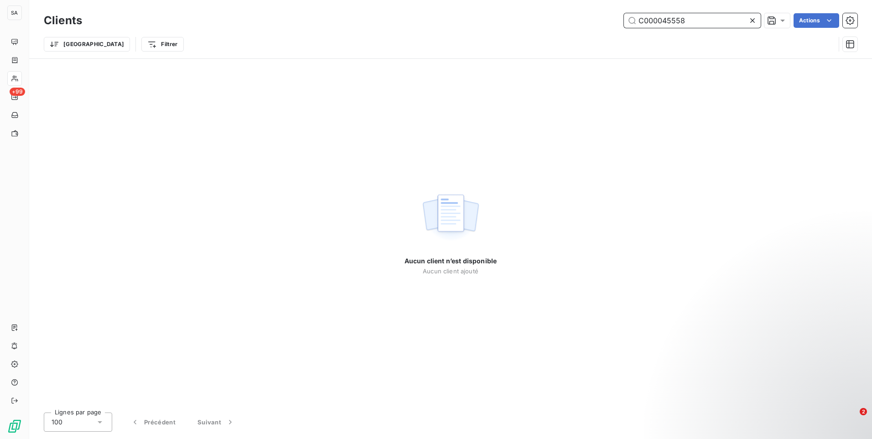
click at [689, 23] on input "C000045558" at bounding box center [692, 20] width 137 height 15
click at [689, 22] on input "C000045558" at bounding box center [692, 20] width 137 height 15
paste input "880"
click at [716, 21] on input "C000045880" at bounding box center [692, 20] width 137 height 15
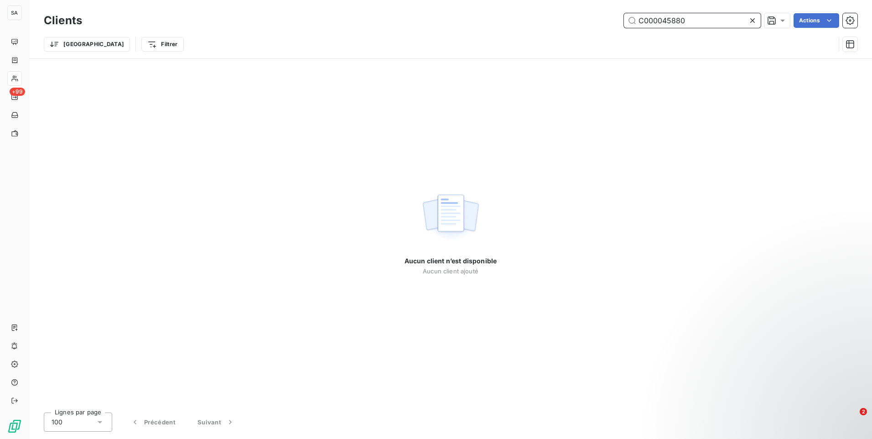
paste input "8151"
click at [721, 19] on input "C000048151" at bounding box center [692, 20] width 137 height 15
paste input "489"
click at [698, 19] on input "C000048489" at bounding box center [692, 20] width 137 height 15
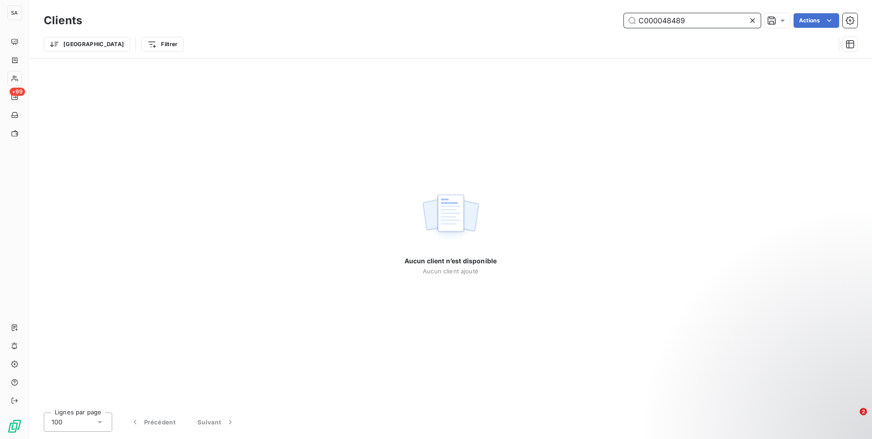
click at [698, 19] on input "C000048489" at bounding box center [692, 20] width 137 height 15
paste input "9767"
click at [693, 17] on input "C000049767" at bounding box center [692, 20] width 137 height 15
paste input "84"
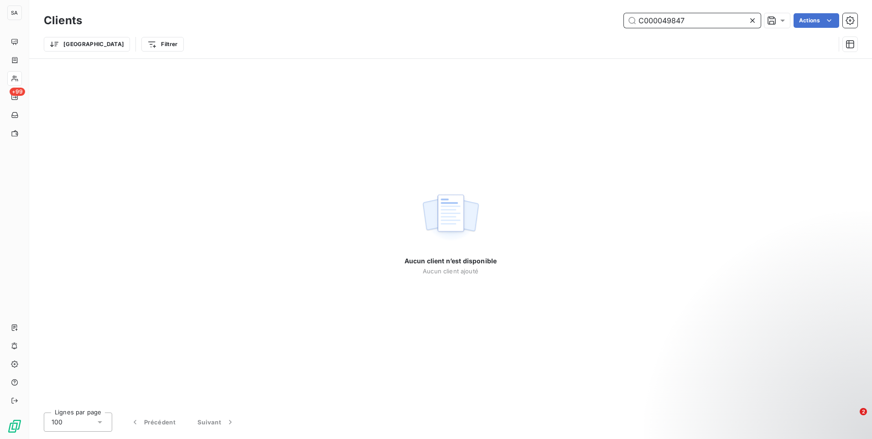
click at [712, 21] on input "C000049847" at bounding box center [692, 20] width 137 height 15
paste input "51"
type input "C000049851"
